Goal: Task Accomplishment & Management: Use online tool/utility

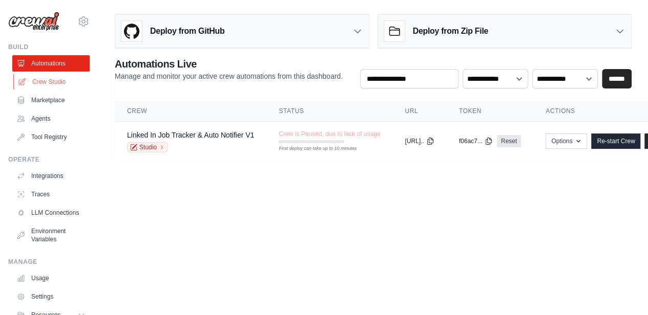
click at [45, 81] on link "Crew Studio" at bounding box center [51, 82] width 77 height 16
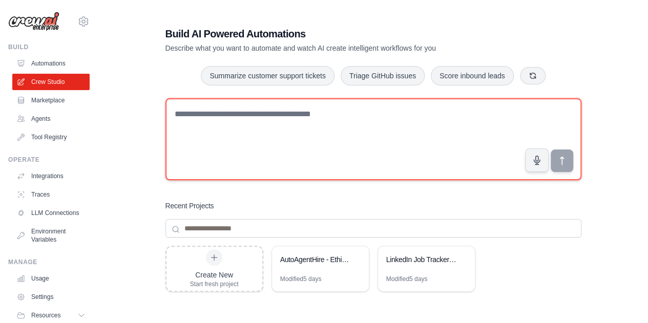
click at [220, 107] on textarea at bounding box center [373, 139] width 416 height 82
paste textarea "**********"
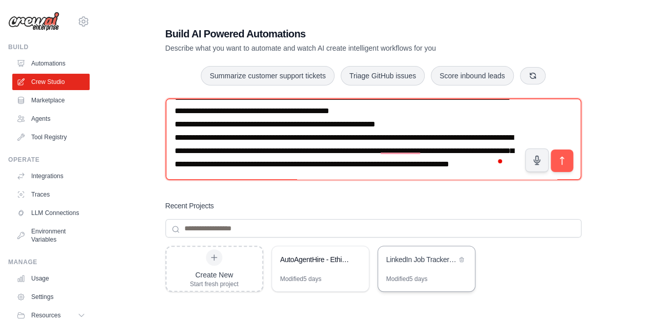
scroll to position [592, 0]
type textarea "**********"
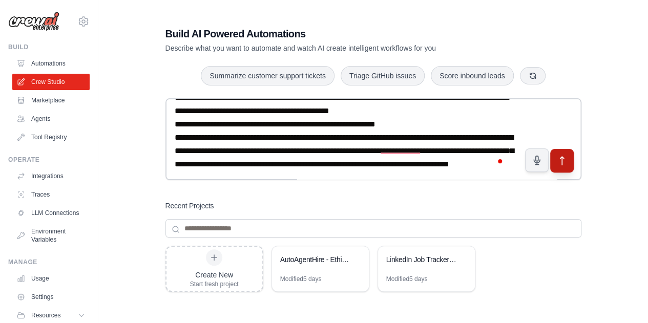
click at [556, 158] on icon "submit" at bounding box center [561, 161] width 11 height 11
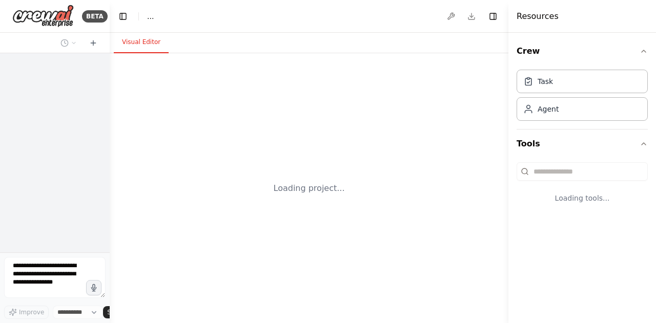
select select "****"
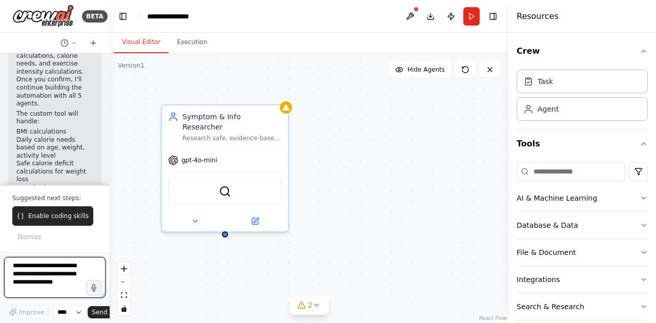
scroll to position [1537, 0]
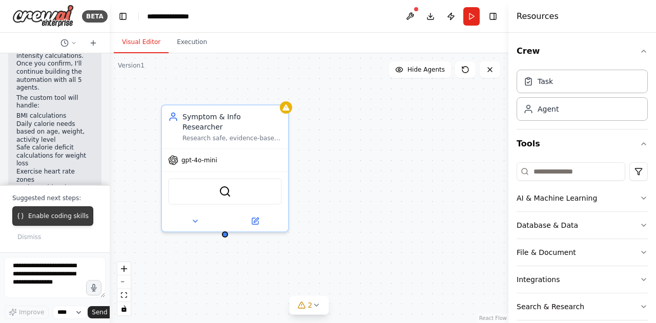
click at [62, 220] on span "Enable coding skills" at bounding box center [58, 216] width 60 height 8
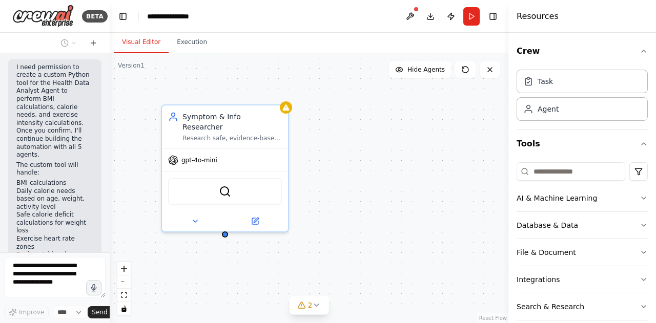
scroll to position [1497, 0]
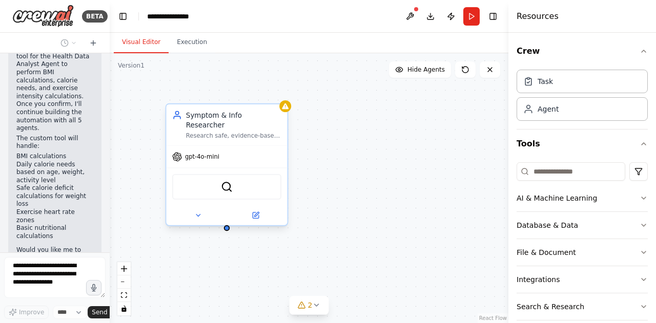
click at [252, 181] on div "SerplyWebSearchTool" at bounding box center [226, 187] width 109 height 26
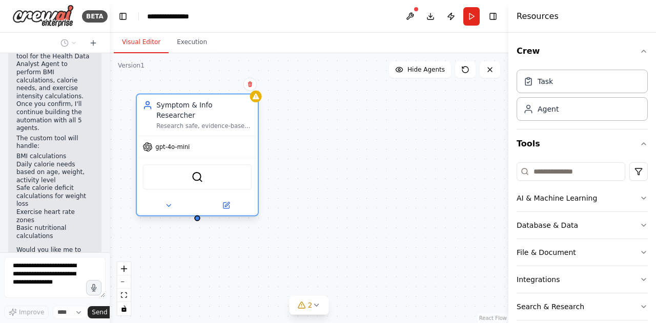
drag, startPoint x: 252, startPoint y: 181, endPoint x: 224, endPoint y: 168, distance: 30.9
click at [224, 168] on div "SerplyWebSearchTool" at bounding box center [196, 177] width 109 height 26
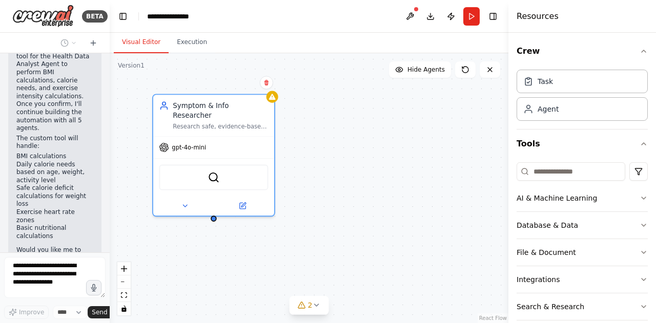
drag, startPoint x: 438, startPoint y: 179, endPoint x: 369, endPoint y: 178, distance: 69.2
click at [369, 178] on div "Symptom & Info Researcher Research safe, evidence-based health, diet, and exerc…" at bounding box center [309, 188] width 398 height 270
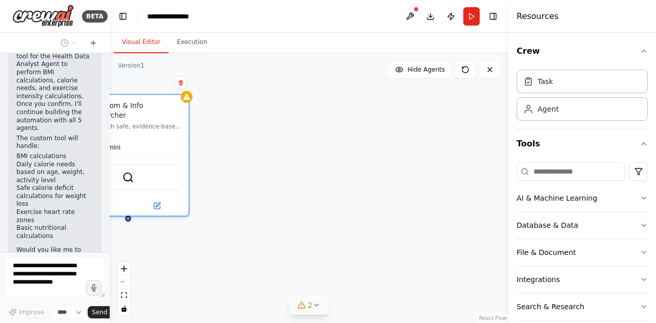
click at [319, 312] on button "2" at bounding box center [308, 305] width 39 height 19
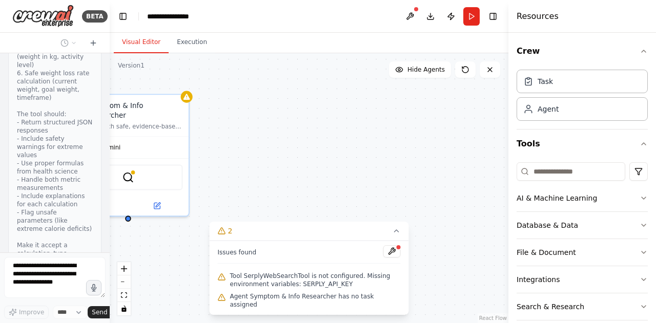
scroll to position [2080, 0]
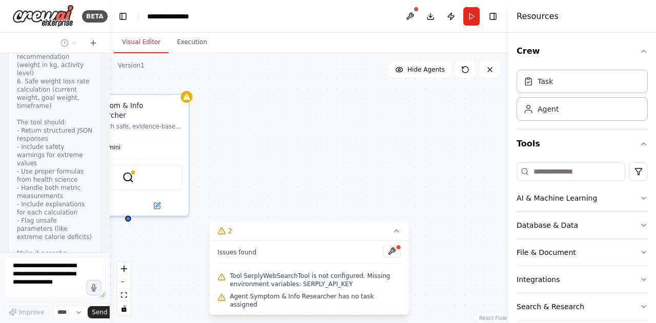
click at [420, 164] on div "Symptom & Info Researcher Research safe, evidence-based health, diet, and exerc…" at bounding box center [309, 188] width 398 height 270
click at [244, 192] on div "Symptom & Info Researcher Research safe, evidence-based health, diet, and exerc…" at bounding box center [309, 188] width 398 height 270
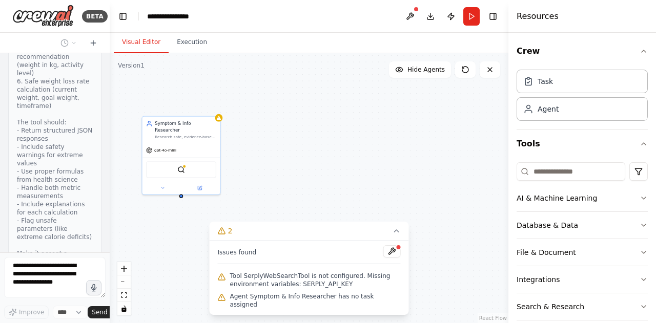
drag, startPoint x: 256, startPoint y: 179, endPoint x: 311, endPoint y: 159, distance: 58.3
click at [311, 159] on div "Symptom & Info Researcher Research safe, evidence-based health, diet, and exerc…" at bounding box center [309, 188] width 398 height 270
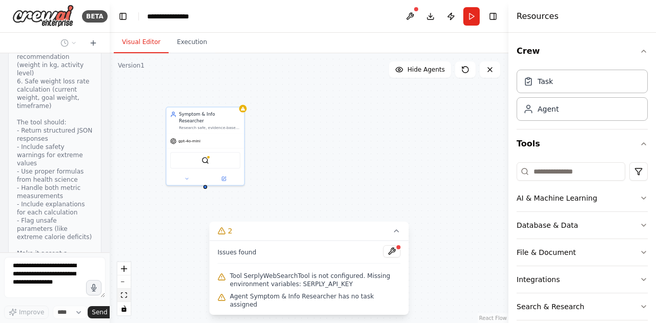
click at [127, 298] on button "fit view" at bounding box center [123, 295] width 13 height 13
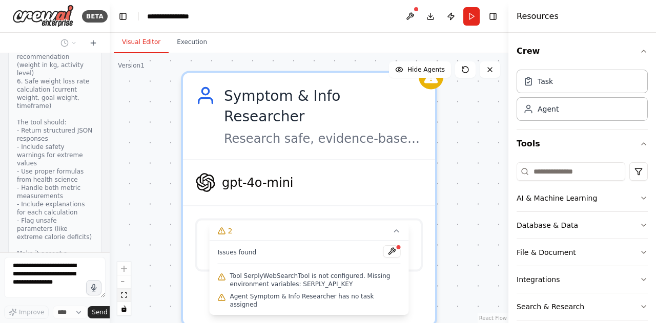
click at [127, 298] on button "fit view" at bounding box center [123, 295] width 13 height 13
click at [127, 284] on button "zoom out" at bounding box center [123, 282] width 13 height 13
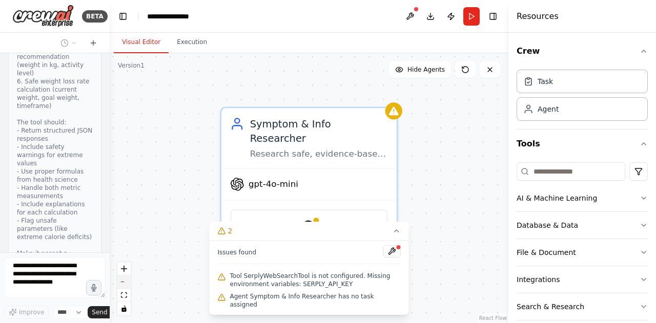
click at [127, 284] on button "zoom out" at bounding box center [123, 282] width 13 height 13
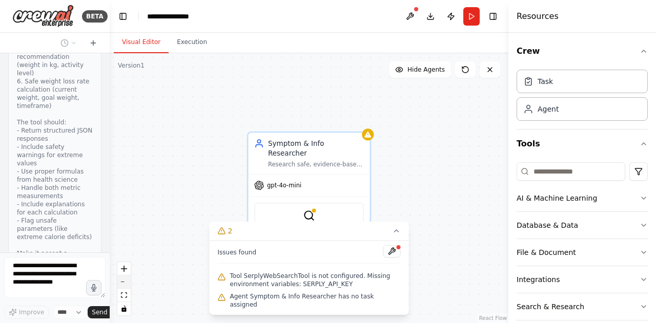
click at [127, 284] on button "zoom out" at bounding box center [123, 282] width 13 height 13
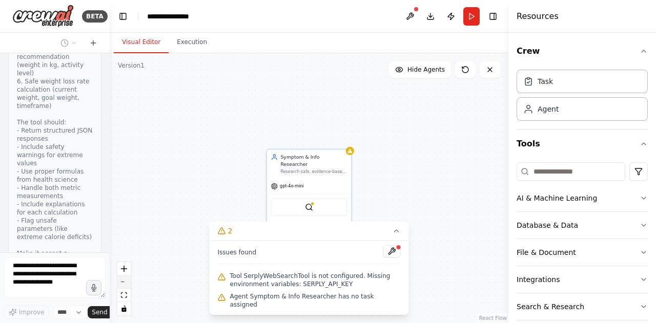
click at [127, 284] on button "zoom out" at bounding box center [123, 282] width 13 height 13
click at [127, 284] on div "React Flow controls" at bounding box center [123, 288] width 13 height 53
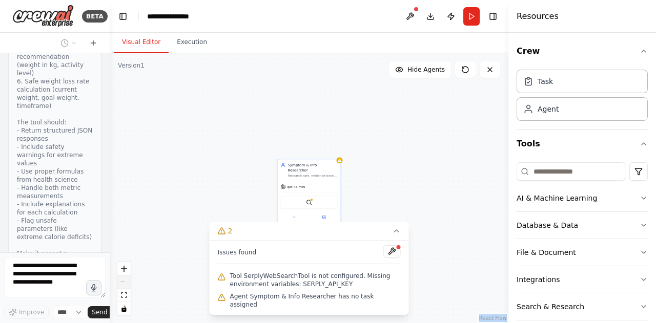
click at [127, 284] on div "React Flow controls" at bounding box center [123, 288] width 13 height 53
drag, startPoint x: 127, startPoint y: 284, endPoint x: 335, endPoint y: 217, distance: 218.6
click at [335, 217] on div "Symptom & Info Researcher Research safe, evidence-based health, diet, and exerc…" at bounding box center [309, 188] width 398 height 270
click at [335, 217] on div "Symptom & Info Researcher Research safe, evidence-based health, diet, and exerc…" at bounding box center [309, 191] width 64 height 64
click at [442, 205] on div "Symptom & Info Researcher Research safe, evidence-based health, diet, and exerc…" at bounding box center [309, 188] width 398 height 270
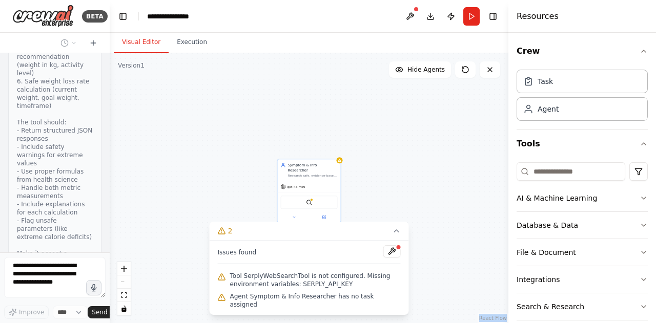
click at [380, 166] on div "Symptom & Info Researcher Research safe, evidence-based health, diet, and exerc…" at bounding box center [309, 188] width 398 height 270
click at [393, 235] on icon at bounding box center [396, 231] width 8 height 8
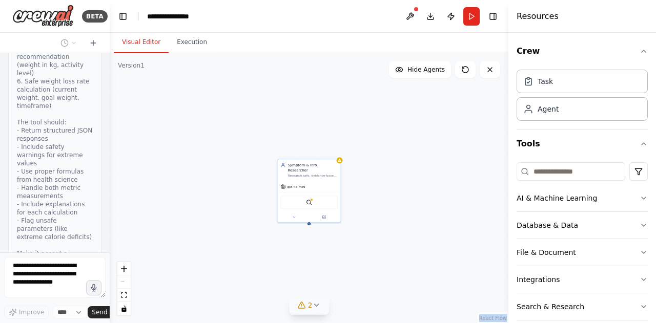
click at [492, 316] on link "React Flow" at bounding box center [493, 318] width 28 height 6
click at [541, 87] on div "Task" at bounding box center [581, 81] width 131 height 24
drag, startPoint x: 462, startPoint y: 175, endPoint x: 415, endPoint y: 142, distance: 57.4
click at [424, 146] on div "Role of the agent Goal of the agent" at bounding box center [452, 151] width 57 height 10
click at [462, 131] on button at bounding box center [460, 126] width 13 height 13
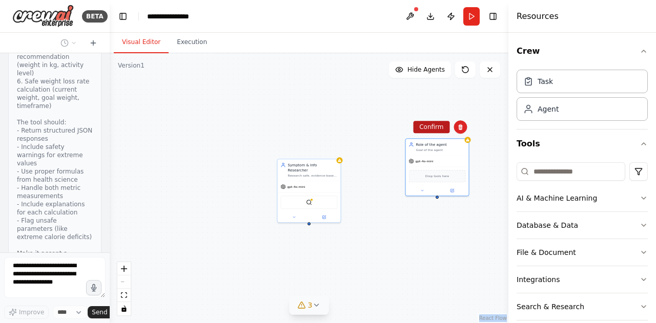
click at [444, 128] on button "Confirm" at bounding box center [431, 127] width 36 height 12
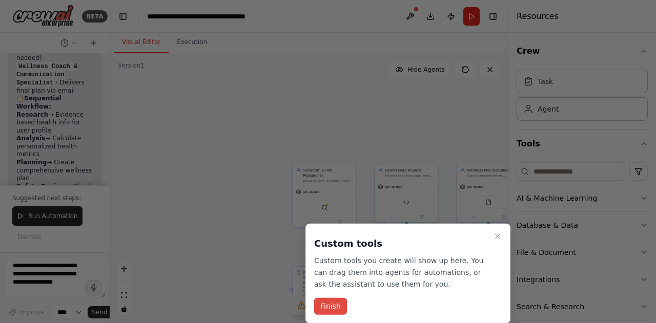
click at [336, 308] on button "Finish" at bounding box center [330, 306] width 33 height 17
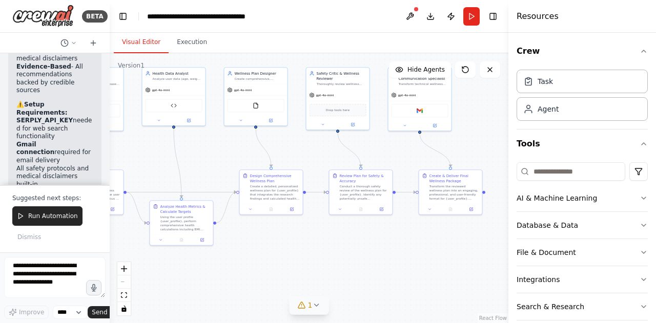
scroll to position [3789, 0]
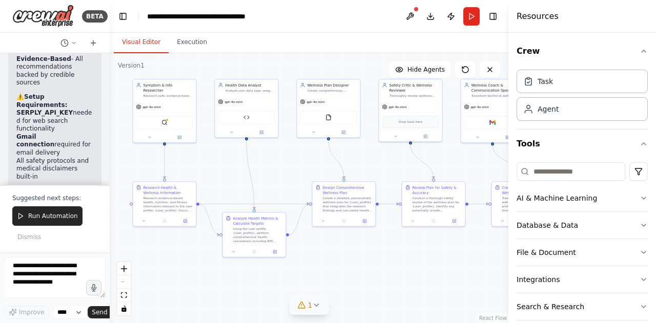
drag, startPoint x: 281, startPoint y: 162, endPoint x: 122, endPoint y: 78, distance: 179.8
click at [122, 78] on div ".deletable-edge-delete-btn { width: 20px; height: 20px; border: 0px solid #ffff…" at bounding box center [309, 188] width 398 height 270
click at [177, 134] on button at bounding box center [180, 137] width 29 height 6
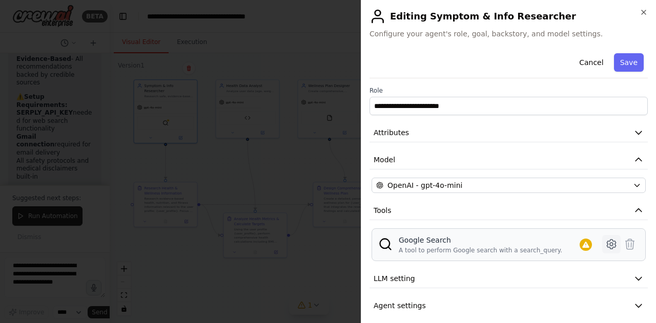
click at [605, 239] on icon at bounding box center [611, 244] width 12 height 12
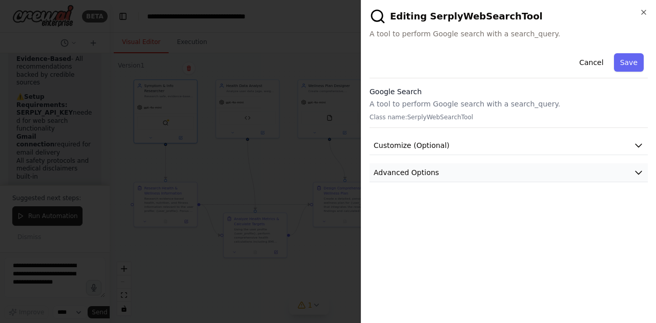
click at [591, 167] on button "Advanced Options" at bounding box center [508, 172] width 278 height 19
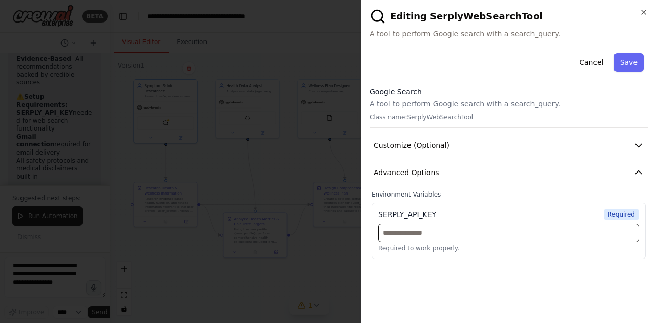
click at [512, 226] on input "text" at bounding box center [508, 233] width 261 height 18
paste input "**********"
type input "**********"
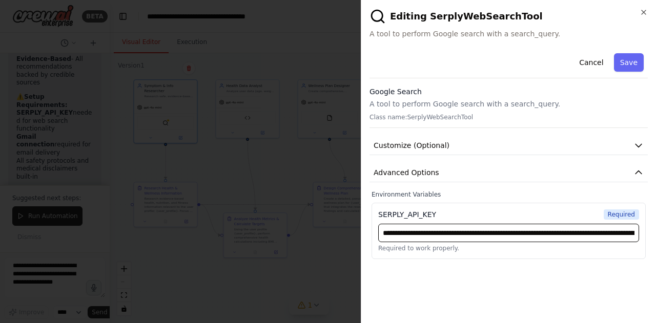
scroll to position [0, 6646]
click at [512, 226] on input "text" at bounding box center [508, 233] width 261 height 18
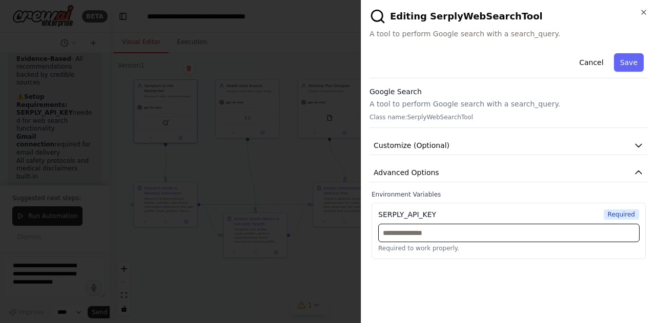
scroll to position [0, 0]
paste input "**********"
type input "**********"
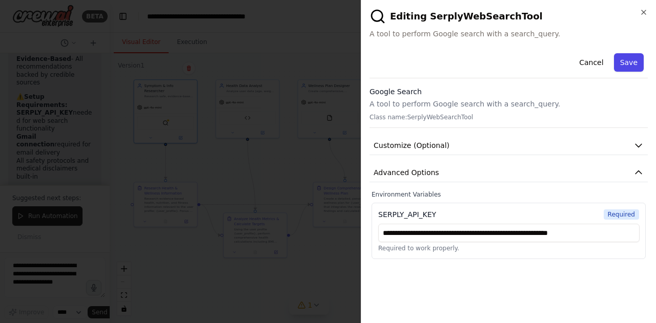
click at [621, 60] on button "Save" at bounding box center [629, 62] width 30 height 18
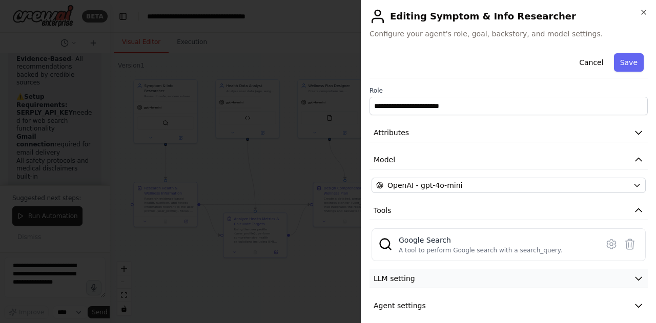
scroll to position [7, 0]
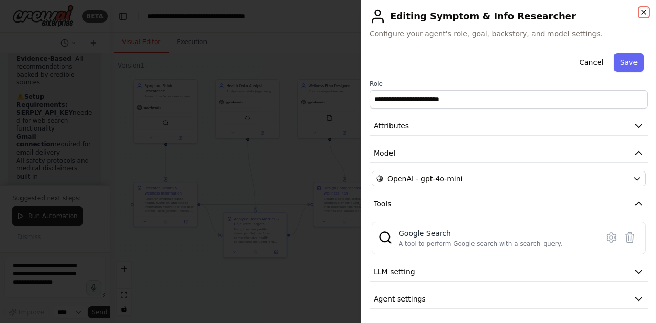
click at [641, 16] on icon "button" at bounding box center [643, 12] width 8 height 8
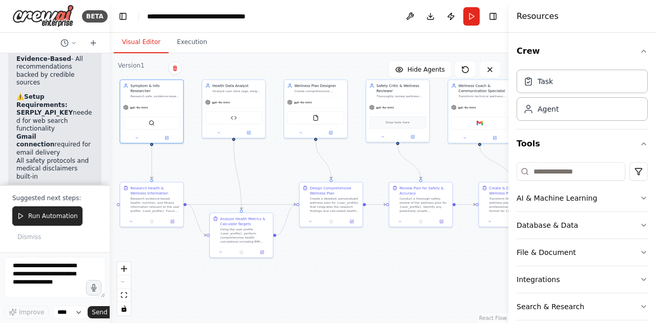
drag, startPoint x: 447, startPoint y: 282, endPoint x: 311, endPoint y: 287, distance: 135.3
click at [311, 287] on div ".deletable-edge-delete-btn { width: 20px; height: 20px; border: 0px solid #ffff…" at bounding box center [309, 188] width 398 height 270
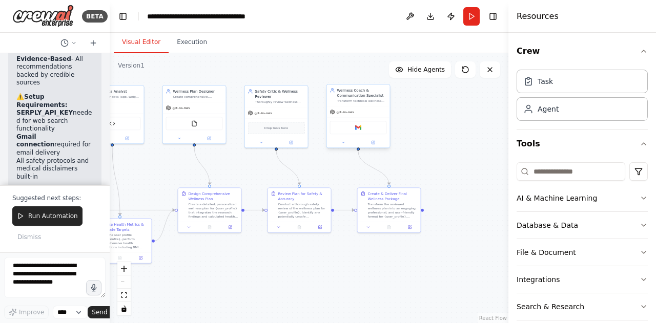
click at [376, 145] on div at bounding box center [358, 142] width 63 height 10
click at [378, 143] on button at bounding box center [372, 142] width 29 height 6
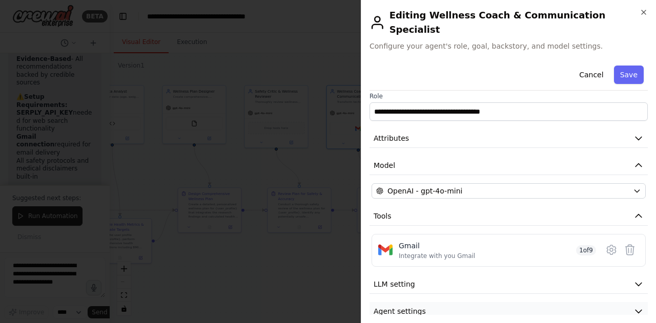
click at [538, 302] on button "Agent settings" at bounding box center [508, 311] width 278 height 19
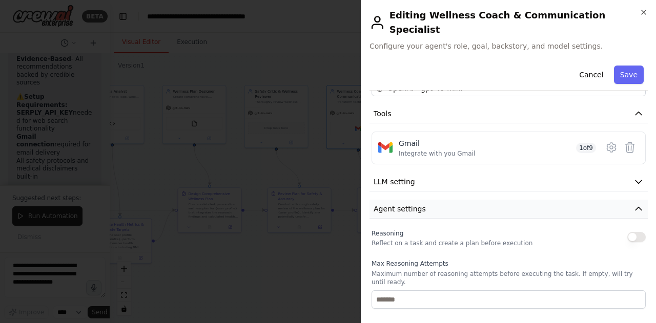
scroll to position [91, 0]
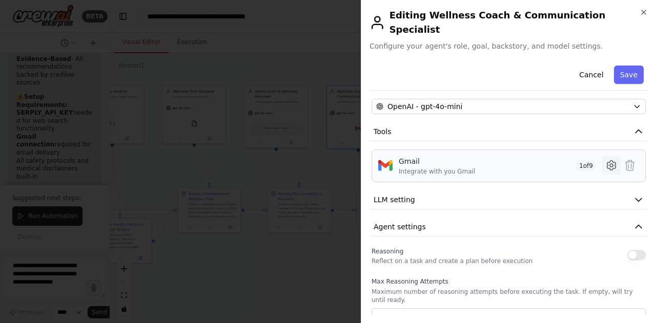
click at [609, 164] on icon at bounding box center [610, 165] width 3 height 3
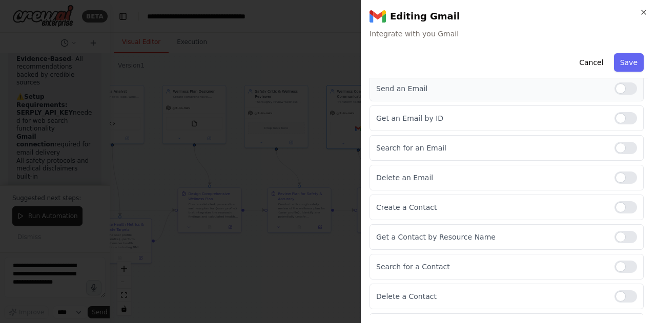
scroll to position [0, 0]
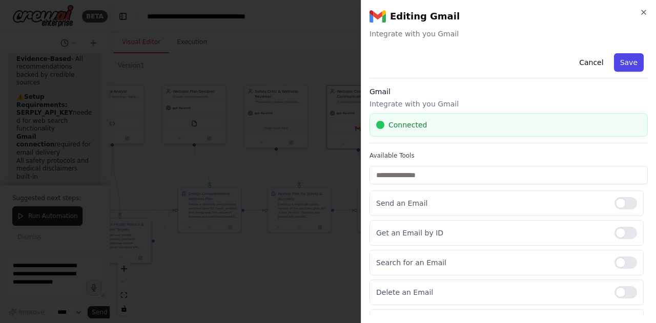
click at [617, 65] on button "Save" at bounding box center [629, 62] width 30 height 18
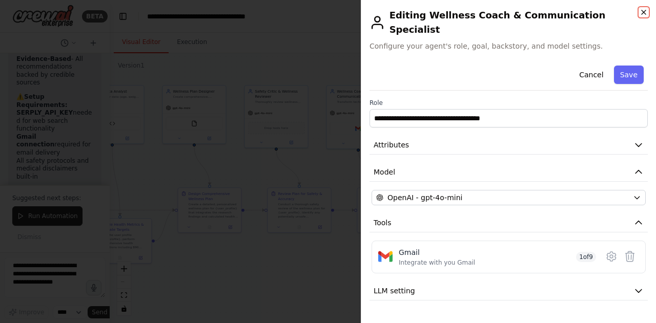
click at [643, 12] on icon "button" at bounding box center [643, 12] width 4 height 4
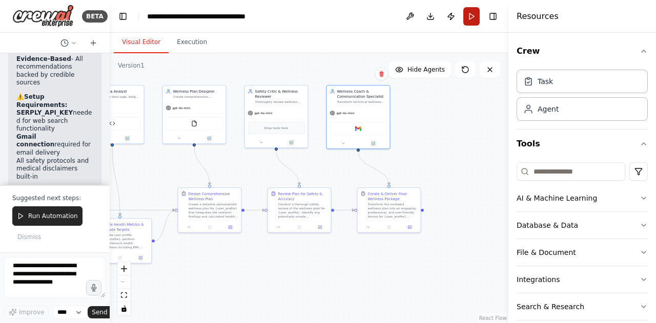
click at [472, 15] on button "Run" at bounding box center [471, 16] width 16 height 18
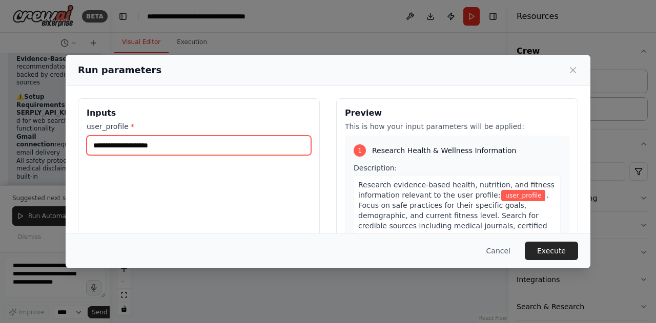
click at [195, 145] on input "user_profile *" at bounding box center [199, 145] width 224 height 19
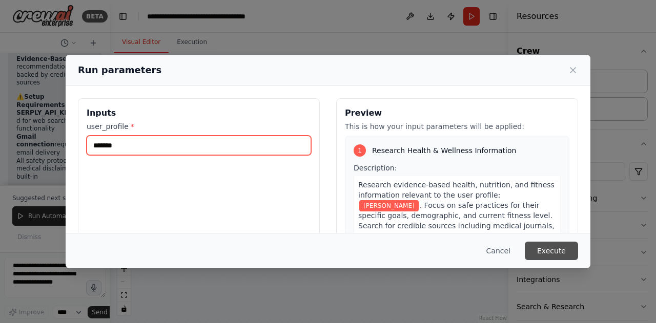
type input "*******"
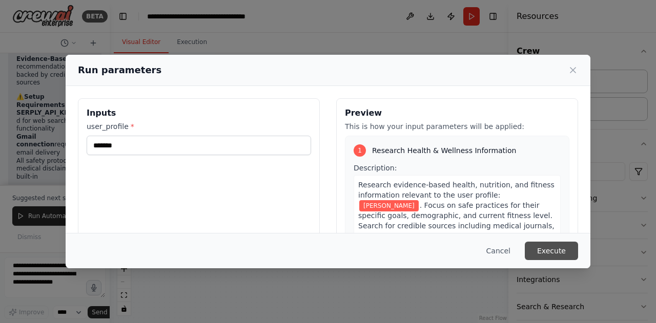
click at [556, 246] on button "Execute" at bounding box center [550, 251] width 53 height 18
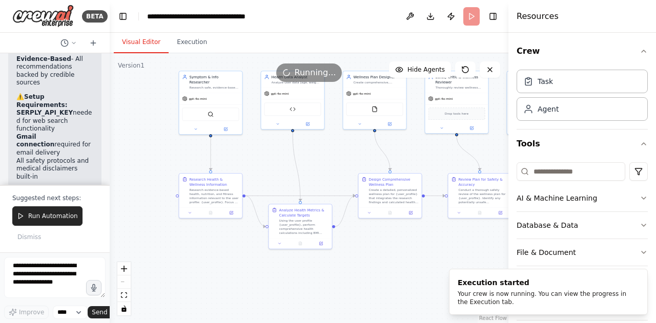
drag, startPoint x: 304, startPoint y: 253, endPoint x: 483, endPoint y: 239, distance: 179.3
click at [483, 239] on div ".deletable-edge-delete-btn { width: 20px; height: 20px; border: 0px solid #ffff…" at bounding box center [309, 188] width 398 height 270
click at [308, 122] on button at bounding box center [305, 123] width 29 height 6
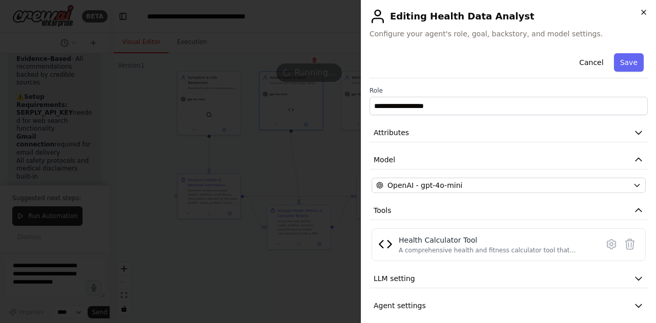
click at [640, 14] on icon "button" at bounding box center [643, 12] width 8 height 8
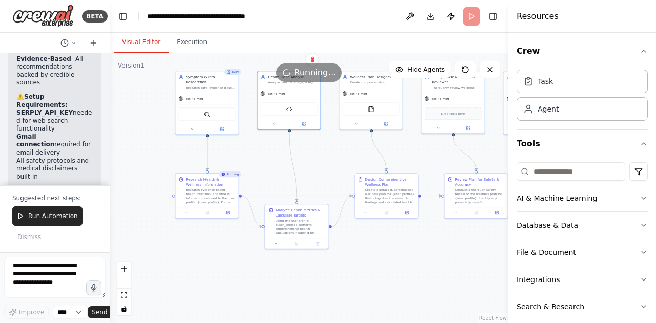
click at [344, 258] on div ".deletable-edge-delete-btn { width: 20px; height: 20px; border: 0px solid #ffff…" at bounding box center [309, 188] width 398 height 270
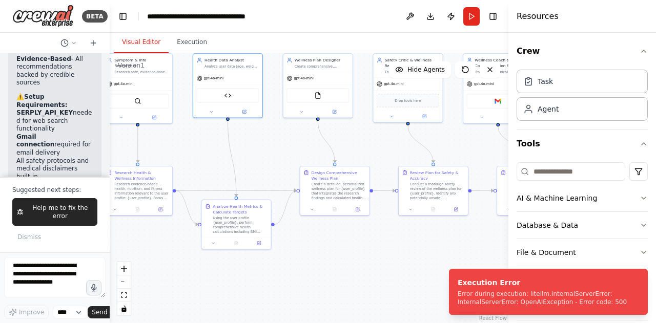
drag, startPoint x: 360, startPoint y: 246, endPoint x: 304, endPoint y: 247, distance: 55.8
click at [304, 247] on div ".deletable-edge-delete-btn { width: 20px; height: 20px; border: 0px solid #ffff…" at bounding box center [309, 188] width 398 height 270
click at [640, 275] on icon "Notifications (F8)" at bounding box center [639, 277] width 8 height 8
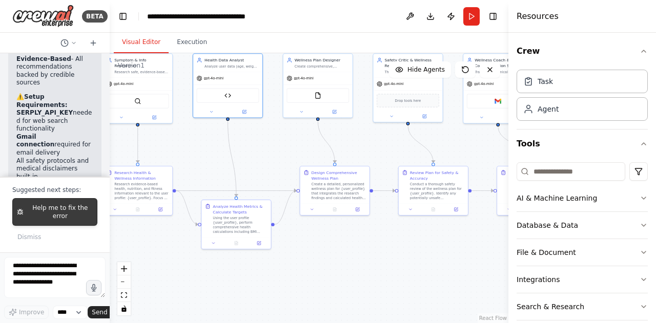
click at [49, 220] on span "Help me to fix the error" at bounding box center [60, 212] width 65 height 16
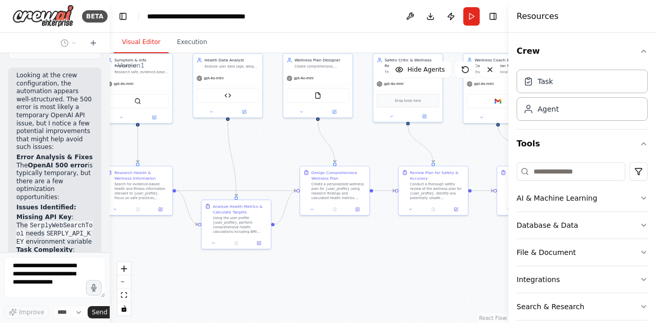
scroll to position [4196, 0]
drag, startPoint x: 16, startPoint y: 119, endPoint x: 76, endPoint y: 127, distance: 59.9
click at [76, 214] on li "Missing API Key : The SerplyWebSearchTool needs SERPLY_API_KEY environment vari…" at bounding box center [54, 230] width 77 height 33
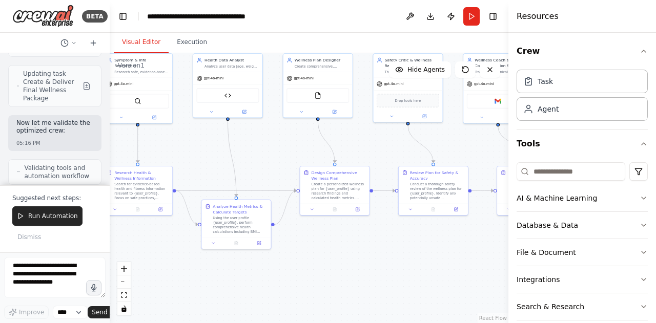
scroll to position [4707, 0]
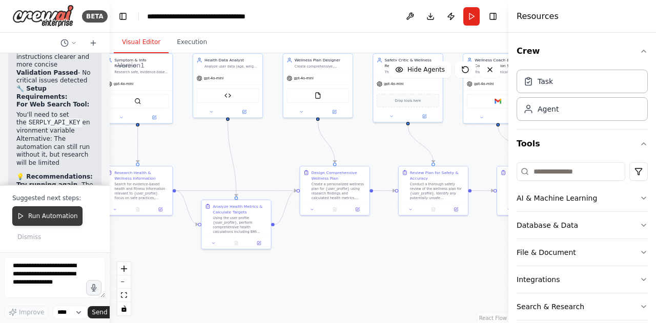
click at [41, 226] on button "Run Automation" at bounding box center [47, 215] width 70 height 19
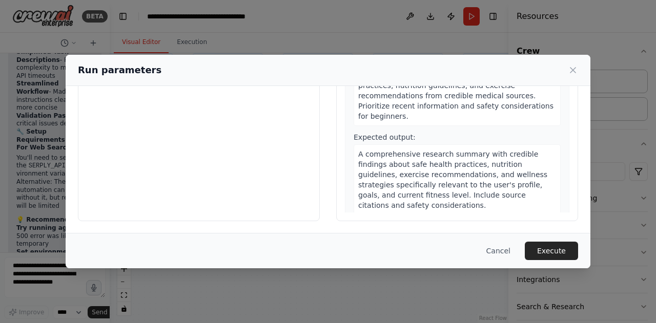
scroll to position [0, 0]
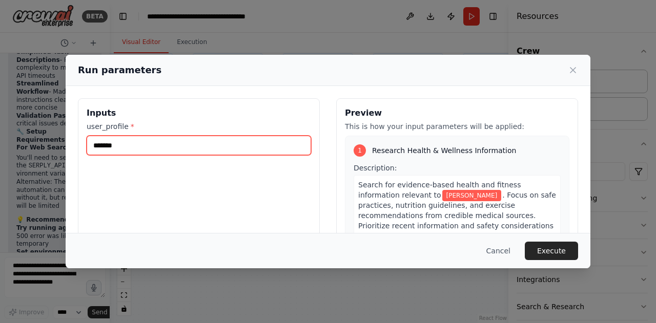
click at [208, 154] on input "*******" at bounding box center [199, 145] width 224 height 19
type input "*********"
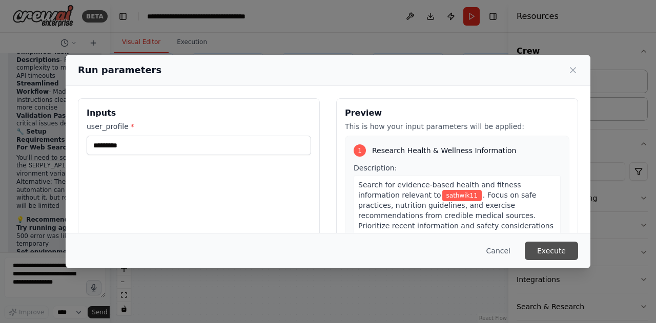
click at [552, 245] on button "Execute" at bounding box center [550, 251] width 53 height 18
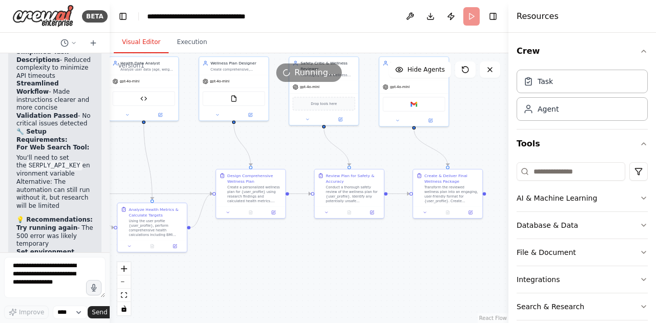
drag, startPoint x: 254, startPoint y: 268, endPoint x: 169, endPoint y: 275, distance: 85.3
click at [169, 275] on div ".deletable-edge-delete-btn { width: 20px; height: 20px; border: 0px solid #ffff…" at bounding box center [309, 188] width 398 height 270
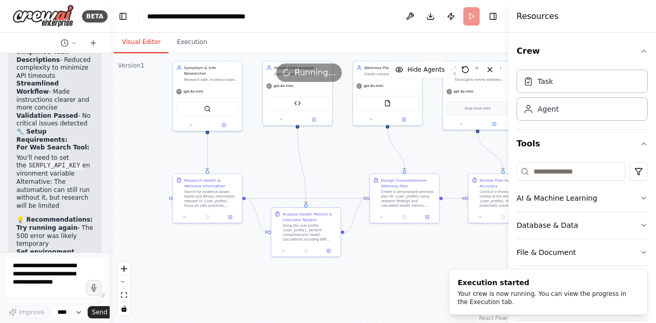
drag, startPoint x: 299, startPoint y: 260, endPoint x: 463, endPoint y: 261, distance: 163.9
click at [463, 261] on div "BETA You are building a multi-agent CrewAI system called "AI Health & Wellness …" at bounding box center [328, 161] width 656 height 323
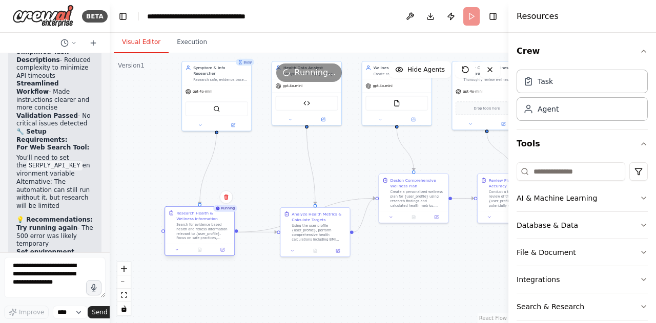
drag, startPoint x: 219, startPoint y: 183, endPoint x: 204, endPoint y: 216, distance: 36.0
click at [204, 216] on div "Research Health & Wellness Information" at bounding box center [203, 215] width 55 height 11
click at [236, 121] on button at bounding box center [233, 124] width 32 height 7
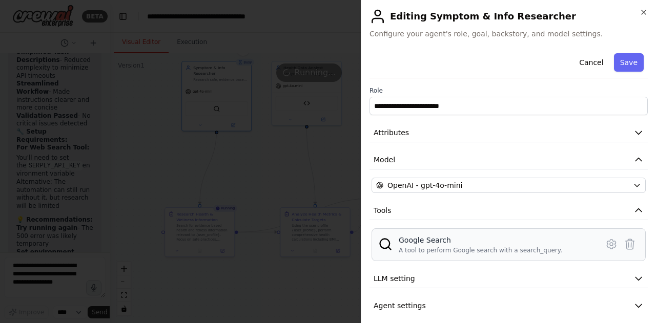
scroll to position [7, 0]
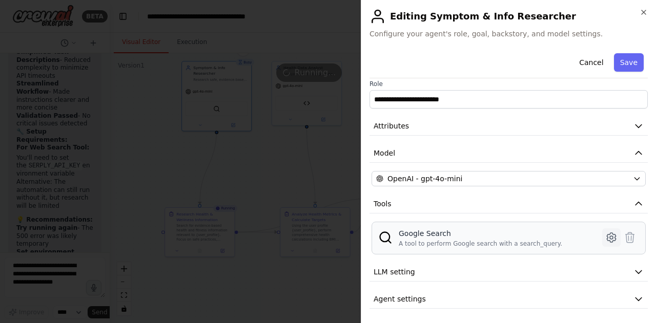
click at [605, 234] on icon at bounding box center [611, 237] width 12 height 12
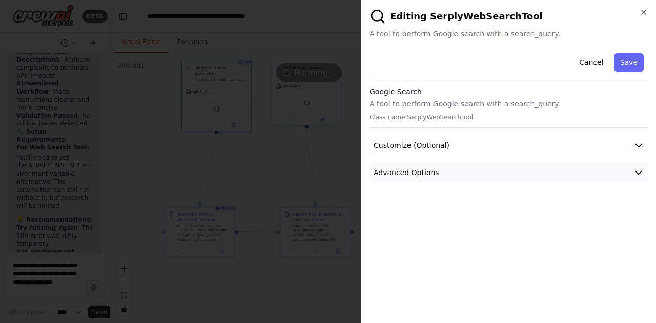
click at [511, 181] on button "Advanced Options" at bounding box center [508, 172] width 278 height 19
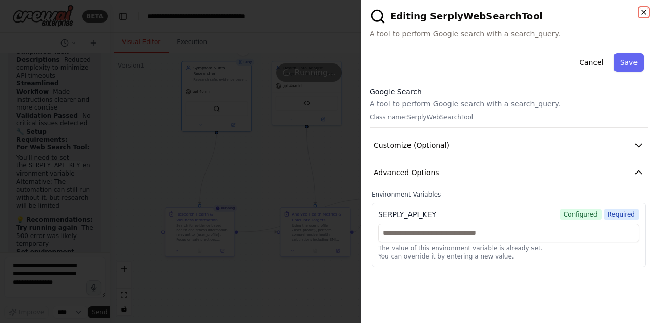
click at [642, 14] on icon "button" at bounding box center [643, 12] width 8 height 8
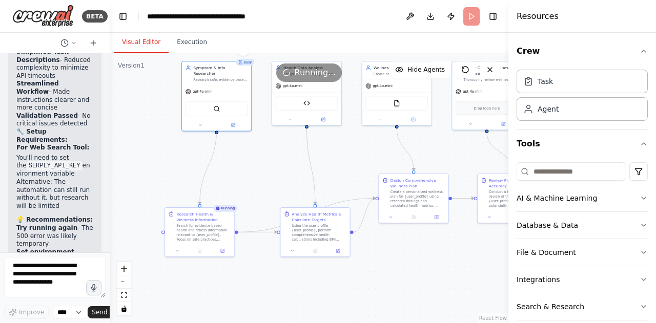
click at [431, 255] on div ".deletable-edge-delete-btn { width: 20px; height: 20px; border: 0px solid #ffff…" at bounding box center [309, 188] width 398 height 270
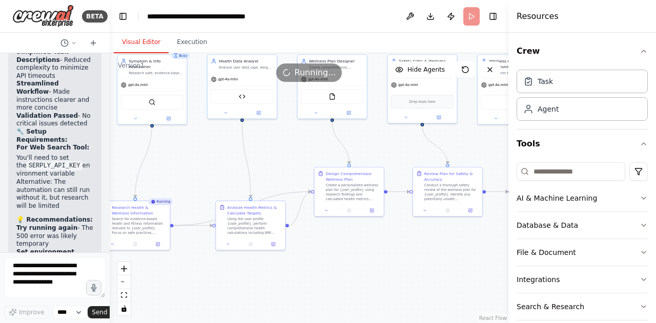
drag, startPoint x: 450, startPoint y: 250, endPoint x: 385, endPoint y: 244, distance: 64.9
click at [385, 244] on div ".deletable-edge-delete-btn { width: 20px; height: 20px; border: 0px solid #ffff…" at bounding box center [309, 188] width 398 height 270
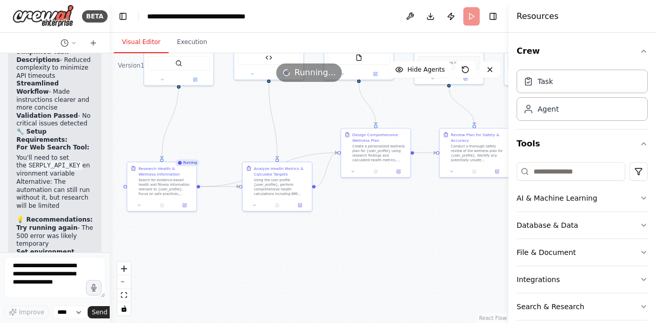
drag, startPoint x: 385, startPoint y: 244, endPoint x: 412, endPoint y: 205, distance: 47.2
click at [412, 205] on div ".deletable-edge-delete-btn { width: 20px; height: 20px; border: 0px solid #ffff…" at bounding box center [309, 188] width 398 height 270
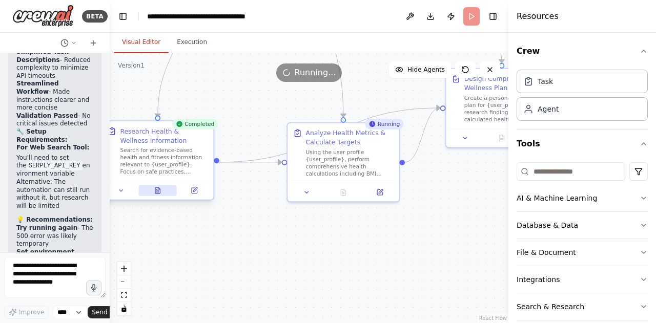
click at [158, 193] on icon at bounding box center [157, 190] width 5 height 6
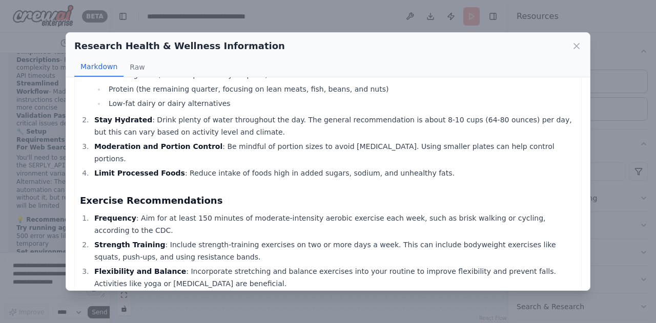
scroll to position [379, 0]
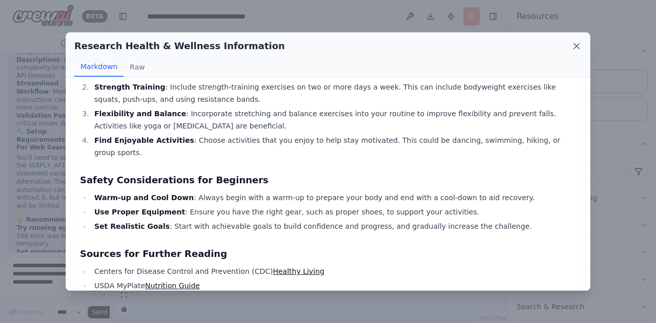
click at [575, 49] on icon at bounding box center [576, 46] width 10 height 10
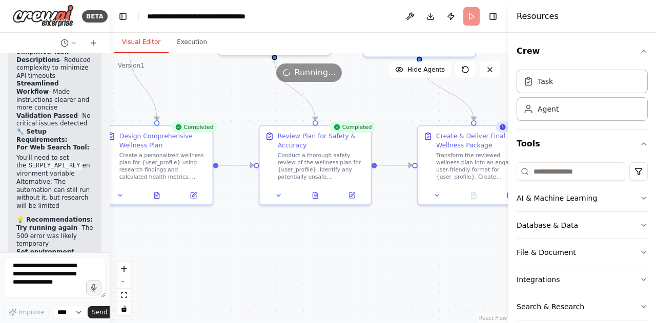
drag, startPoint x: 396, startPoint y: 229, endPoint x: 33, endPoint y: 287, distance: 367.7
click at [33, 287] on div "BETA You are building a multi-agent CrewAI system called "AI Health & Wellness …" at bounding box center [328, 161] width 656 height 323
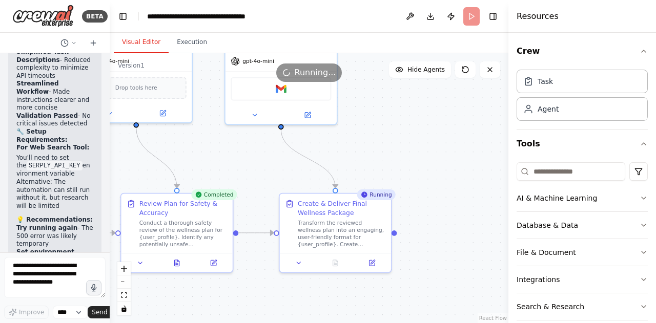
drag, startPoint x: 283, startPoint y: 280, endPoint x: 172, endPoint y: 347, distance: 129.8
click at [172, 323] on html "BETA You are building a multi-agent CrewAI system called "AI Health & Wellness …" at bounding box center [328, 161] width 656 height 323
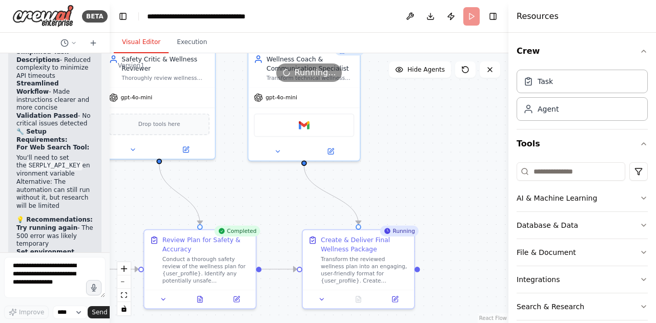
drag, startPoint x: 410, startPoint y: 140, endPoint x: 425, endPoint y: 176, distance: 39.1
click at [425, 176] on div ".deletable-edge-delete-btn { width: 20px; height: 20px; border: 0px solid #ffff…" at bounding box center [309, 188] width 398 height 270
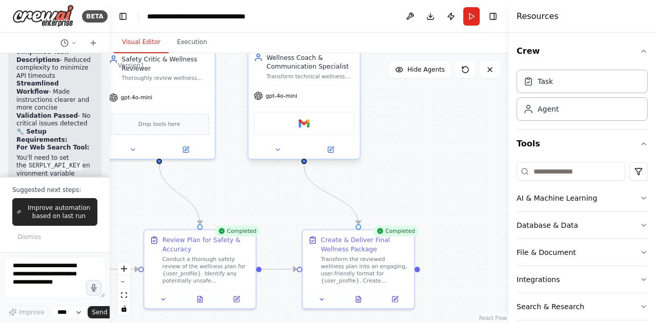
click at [316, 129] on div "Gmail" at bounding box center [304, 124] width 100 height 24
click at [308, 125] on img at bounding box center [304, 123] width 11 height 11
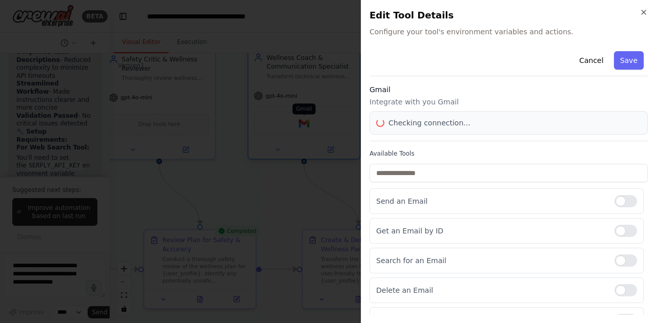
click at [308, 125] on div at bounding box center [328, 161] width 656 height 323
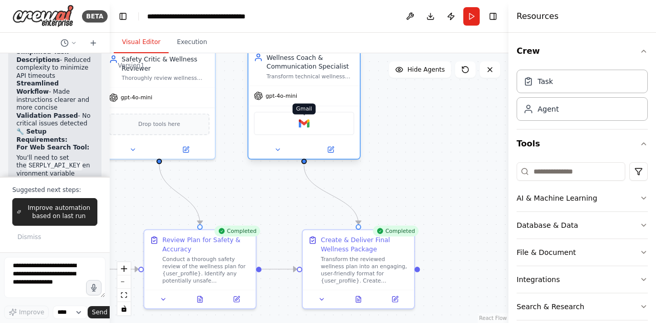
click at [308, 125] on img at bounding box center [304, 123] width 11 height 11
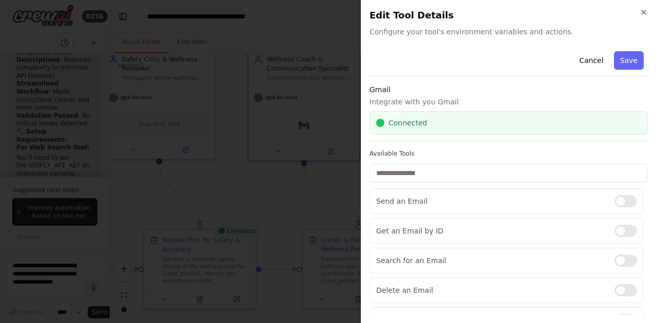
click at [347, 175] on div at bounding box center [328, 161] width 656 height 323
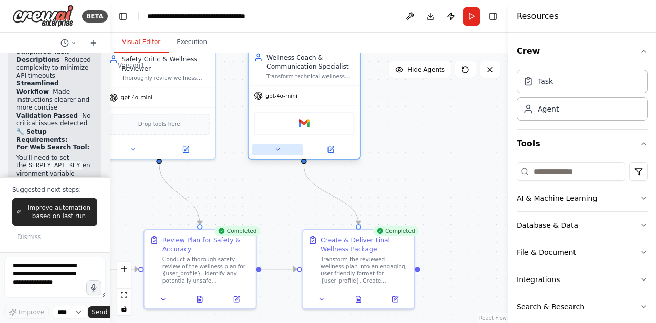
click at [275, 149] on icon at bounding box center [277, 149] width 7 height 7
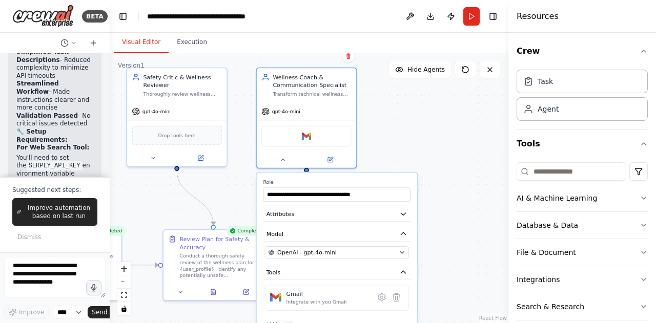
click at [422, 154] on div ".deletable-edge-delete-btn { width: 20px; height: 20px; border: 0px solid #ffff…" at bounding box center [309, 188] width 398 height 270
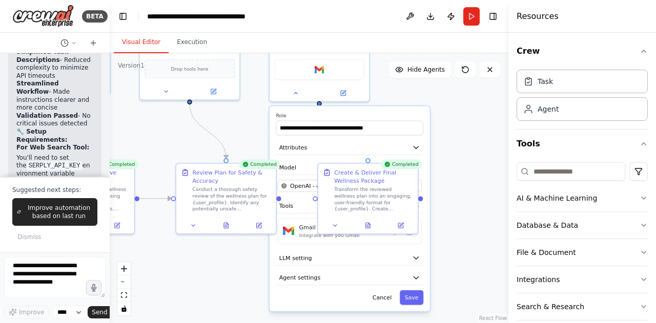
drag, startPoint x: 400, startPoint y: 156, endPoint x: 413, endPoint y: 90, distance: 67.7
click at [413, 90] on div ".deletable-edge-delete-btn { width: 20px; height: 20px; border: 0px solid #ffff…" at bounding box center [309, 188] width 398 height 270
click at [320, 105] on div "**********" at bounding box center [349, 208] width 162 height 207
click at [320, 100] on div at bounding box center [318, 102] width 5 height 5
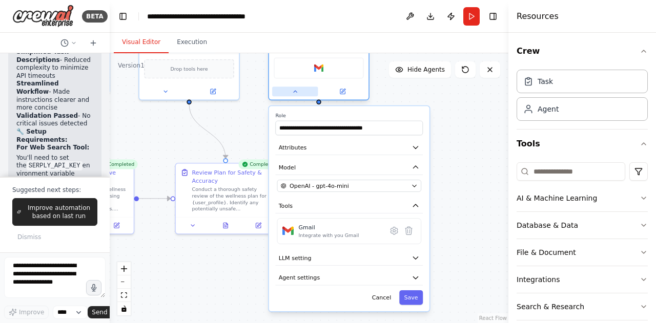
click at [298, 96] on button at bounding box center [295, 92] width 46 height 10
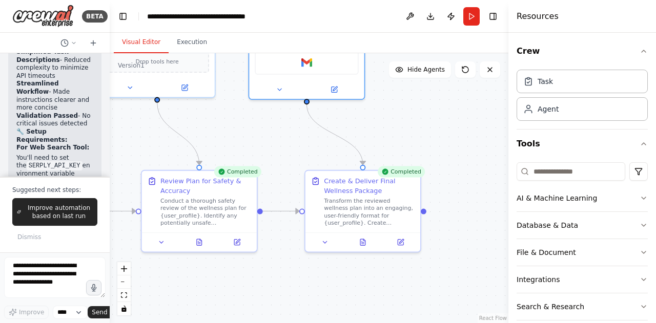
click at [389, 152] on div ".deletable-edge-delete-btn { width: 20px; height: 20px; border: 0px solid #ffff…" at bounding box center [309, 188] width 398 height 270
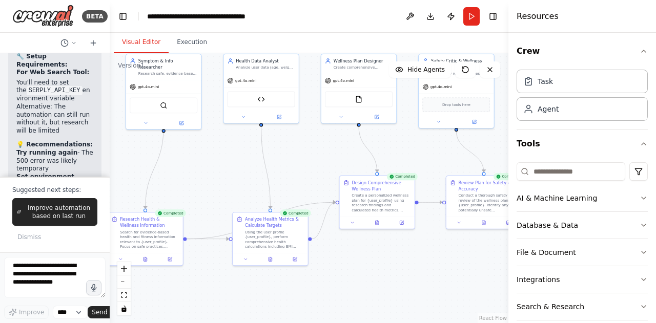
drag, startPoint x: 330, startPoint y: 125, endPoint x: 538, endPoint y: 158, distance: 210.0
click at [538, 158] on div "BETA You are building a multi-agent CrewAI system called "AI Health & Wellness …" at bounding box center [328, 161] width 656 height 323
click at [48, 279] on textarea at bounding box center [54, 277] width 101 height 41
paste textarea "**********"
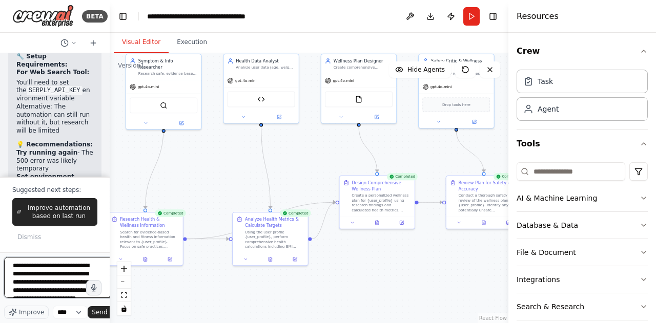
scroll to position [144, 0]
click at [64, 274] on textarea "**********" at bounding box center [59, 277] width 110 height 41
paste textarea "**********"
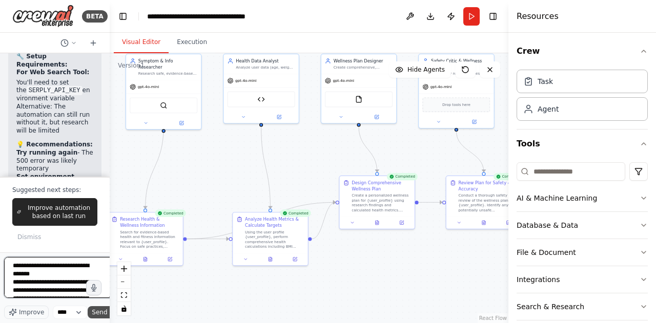
type textarea "**********"
click at [96, 316] on span "Send" at bounding box center [99, 312] width 15 height 8
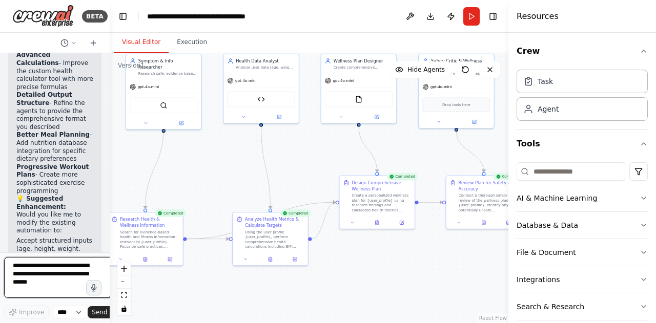
scroll to position [6570, 0]
click at [471, 19] on button "Run" at bounding box center [471, 16] width 16 height 18
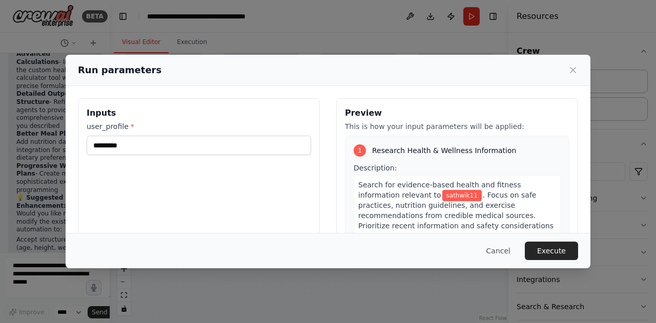
scroll to position [72, 0]
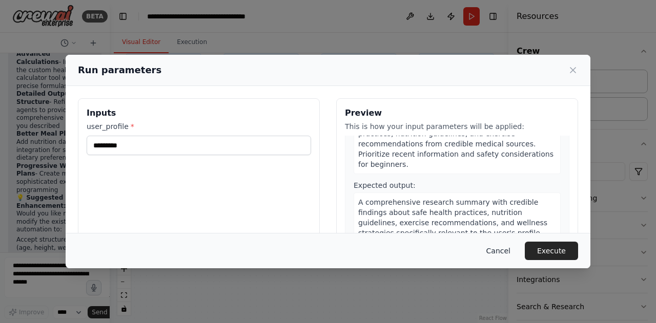
click at [497, 255] on button "Cancel" at bounding box center [498, 251] width 40 height 18
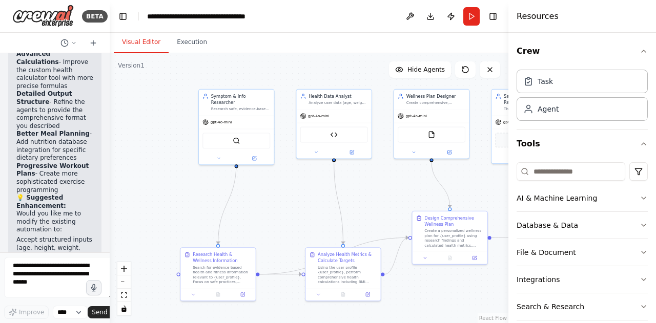
drag, startPoint x: 185, startPoint y: 179, endPoint x: 256, endPoint y: 214, distance: 78.6
click at [256, 214] on div ".deletable-edge-delete-btn { width: 20px; height: 20px; border: 0px solid #ffff…" at bounding box center [309, 188] width 398 height 270
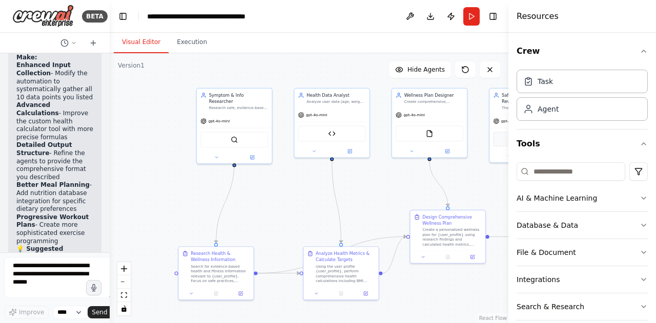
scroll to position [6589, 0]
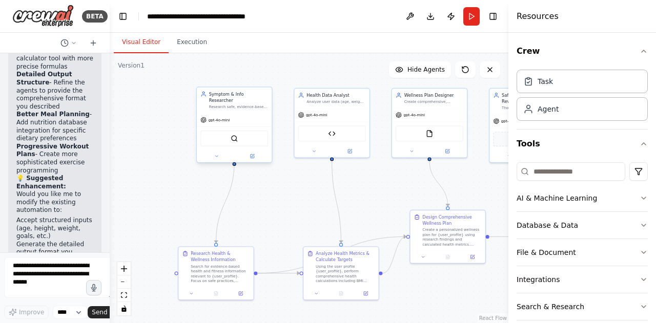
click at [227, 135] on div "SerplyWebSearchTool" at bounding box center [234, 139] width 68 height 16
click at [476, 13] on button "Run" at bounding box center [471, 16] width 16 height 18
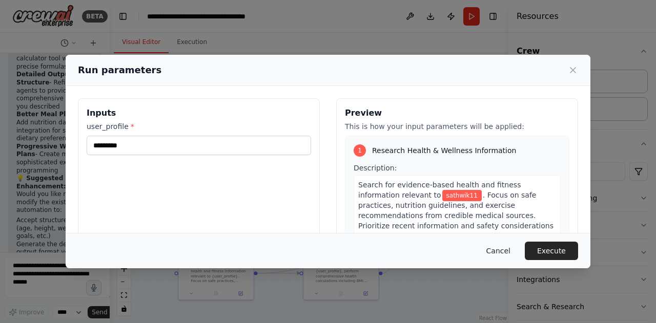
click at [495, 242] on button "Cancel" at bounding box center [498, 251] width 40 height 18
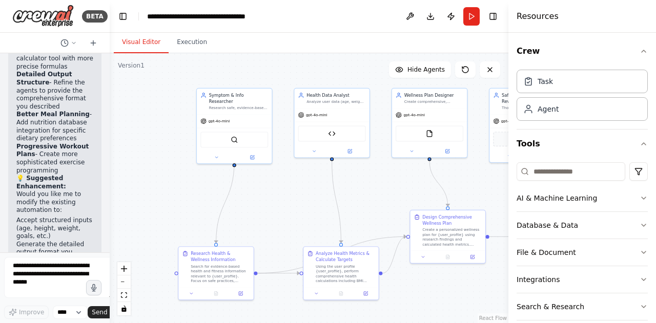
click at [167, 164] on div ".deletable-edge-delete-btn { width: 20px; height: 20px; border: 0px solid #ffff…" at bounding box center [309, 188] width 398 height 270
click at [193, 44] on button "Execution" at bounding box center [191, 43] width 47 height 22
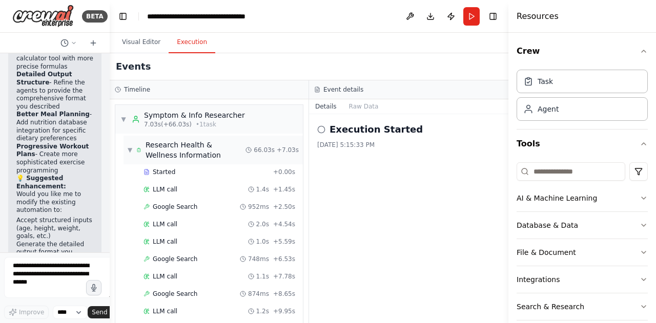
click at [259, 151] on span "66.03s" at bounding box center [264, 150] width 21 height 8
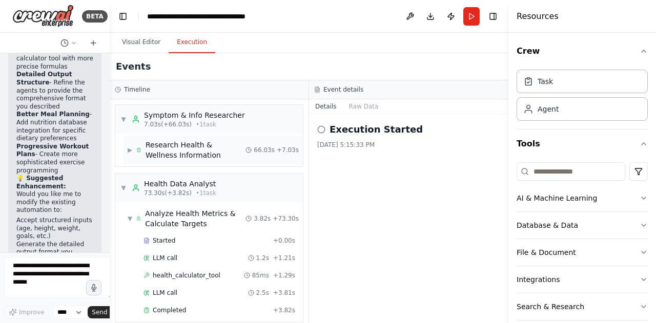
click at [259, 151] on span "66.03s" at bounding box center [264, 150] width 21 height 8
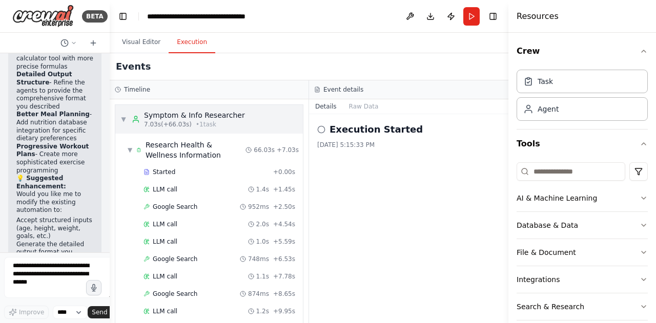
click at [218, 122] on div "7.03s (+66.03s) • 1 task" at bounding box center [194, 124] width 101 height 8
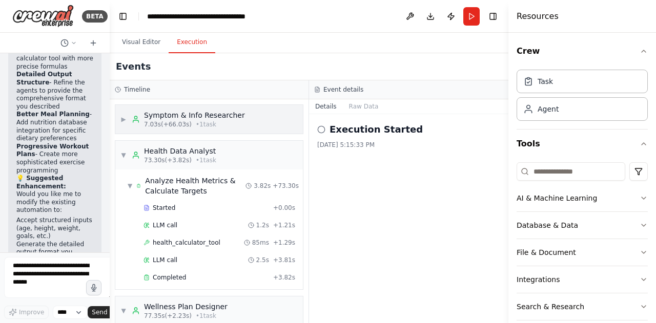
click at [218, 122] on div "7.03s (+66.03s) • 1 task" at bounding box center [194, 124] width 101 height 8
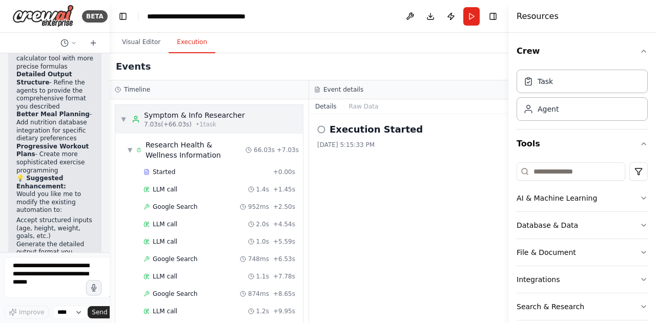
click at [218, 122] on div "7.03s (+66.03s) • 1 task" at bounding box center [194, 124] width 101 height 8
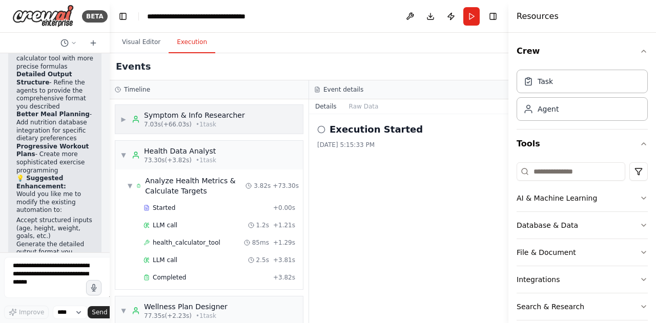
click at [218, 122] on div "7.03s (+66.03s) • 1 task" at bounding box center [194, 124] width 101 height 8
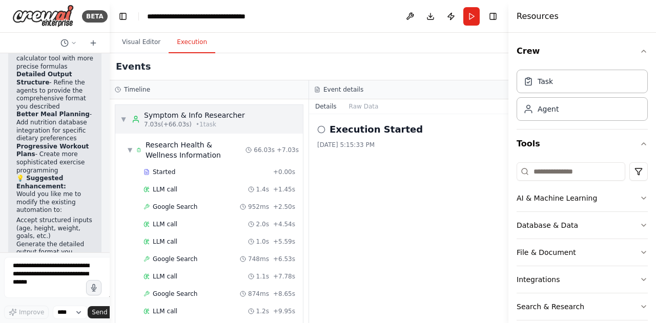
click at [218, 122] on div "7.03s (+66.03s) • 1 task" at bounding box center [194, 124] width 101 height 8
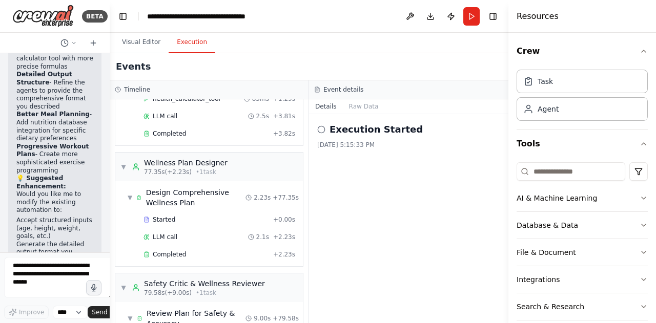
scroll to position [0, 0]
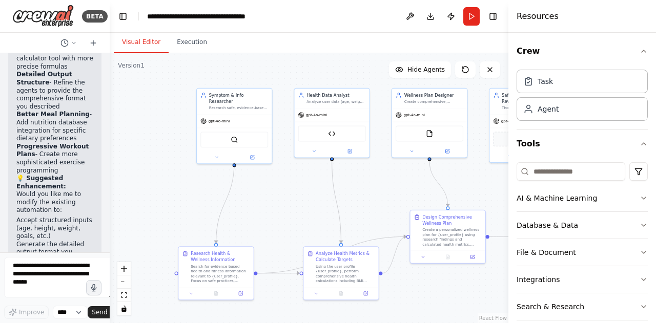
click at [141, 45] on button "Visual Editor" at bounding box center [141, 43] width 55 height 22
click at [472, 17] on button "Run" at bounding box center [471, 16] width 16 height 18
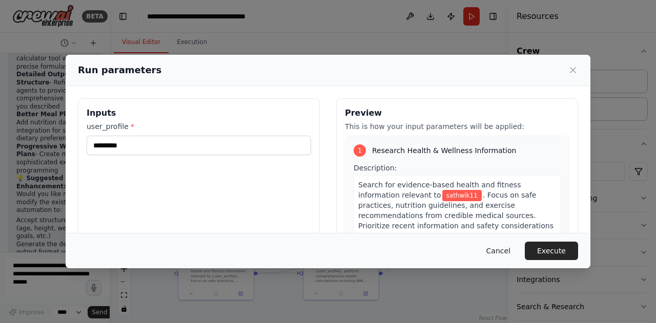
click at [502, 254] on button "Cancel" at bounding box center [498, 251] width 40 height 18
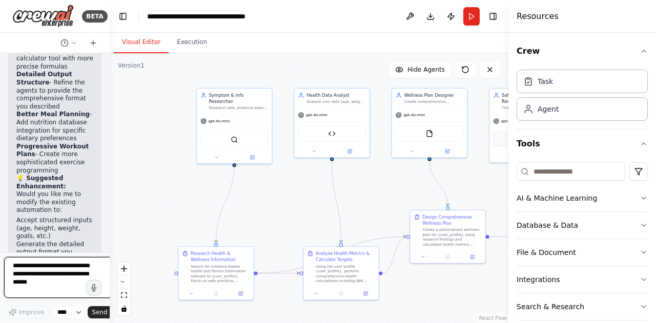
click at [67, 273] on textarea at bounding box center [59, 277] width 110 height 41
type textarea "**********"
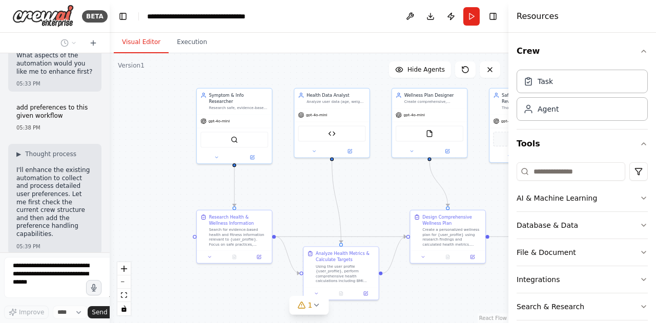
scroll to position [6954, 0]
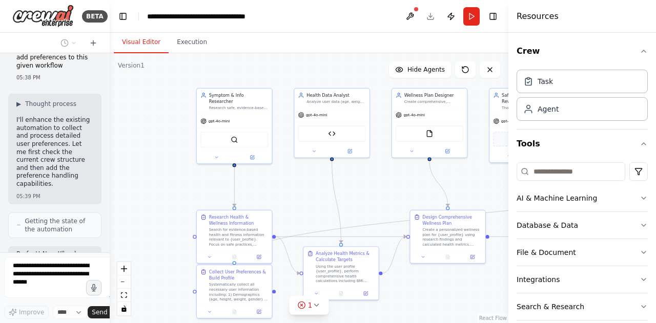
scroll to position [6996, 0]
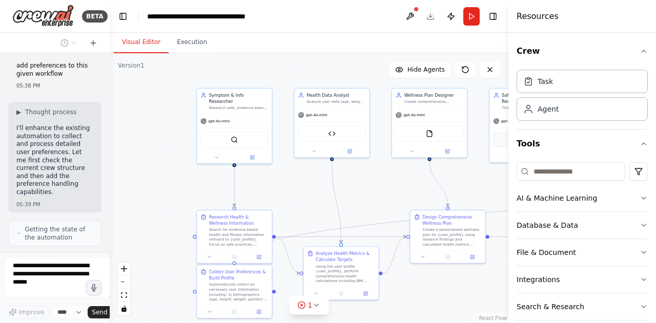
drag, startPoint x: 15, startPoint y: 209, endPoint x: 58, endPoint y: 220, distance: 44.2
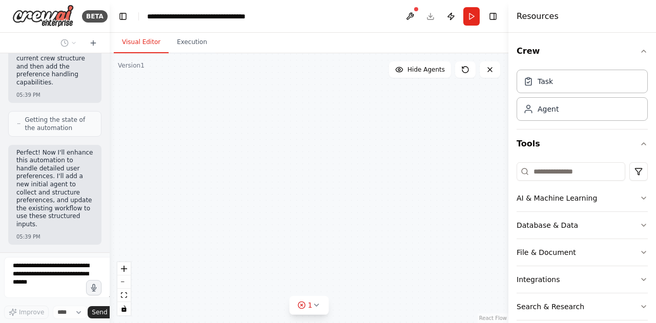
scroll to position [7113, 0]
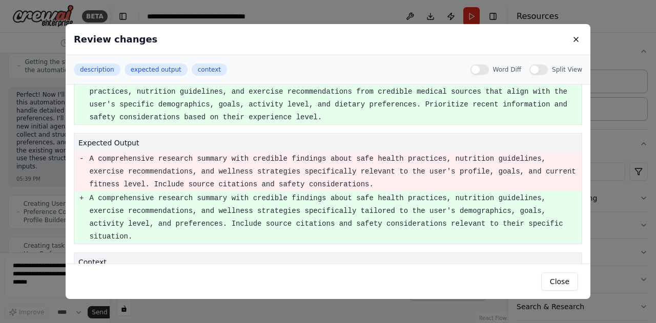
scroll to position [95, 0]
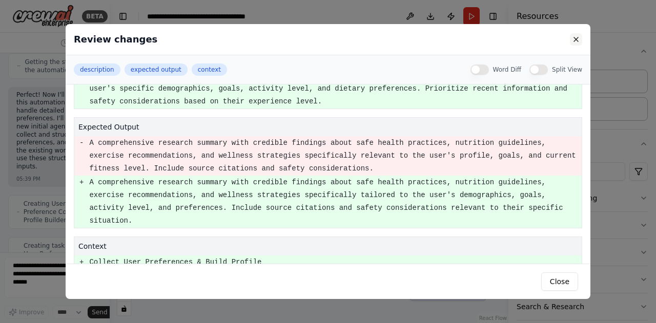
click at [579, 40] on button at bounding box center [575, 39] width 12 height 12
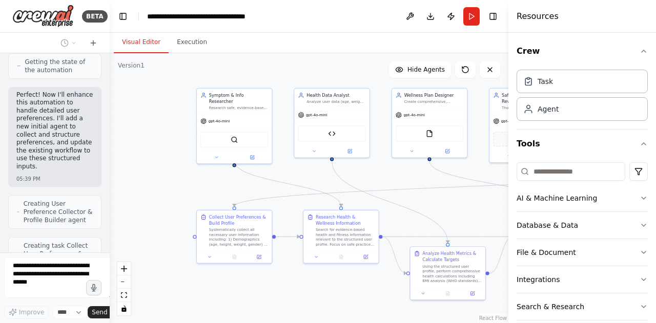
drag, startPoint x: 26, startPoint y: 249, endPoint x: 64, endPoint y: 247, distance: 37.9
drag, startPoint x: 20, startPoint y: 243, endPoint x: 62, endPoint y: 247, distance: 41.7
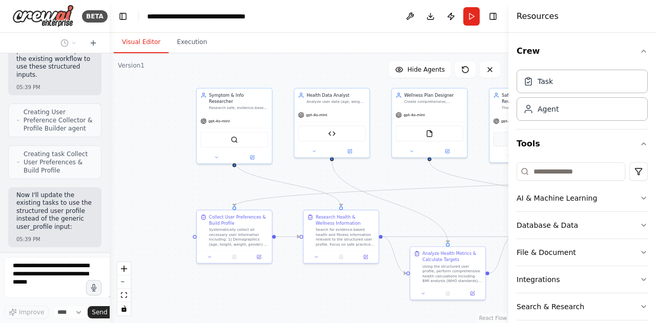
click at [55, 251] on div "You are building a multi-agent CrewAI system called "AI Health & Wellness Virtu…" at bounding box center [55, 152] width 110 height 199
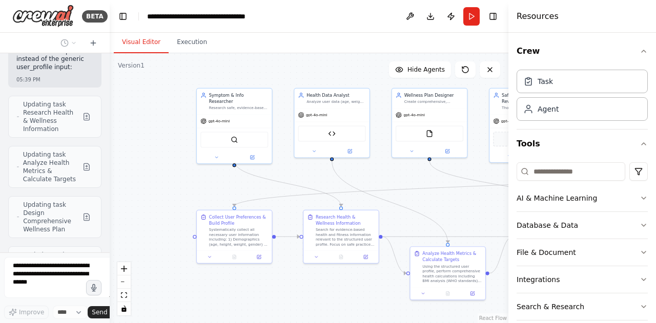
scroll to position [7406, 0]
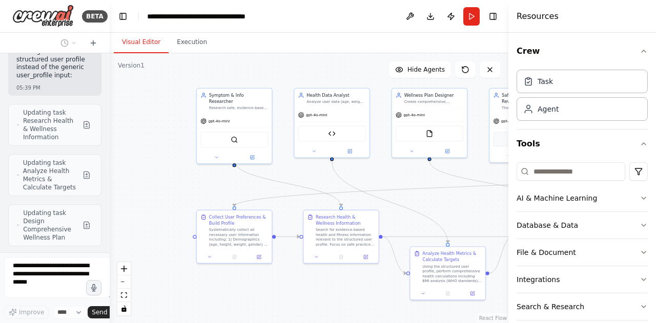
click at [374, 301] on div ".deletable-edge-delete-btn { width: 20px; height: 20px; border: 0px solid #ffff…" at bounding box center [309, 188] width 398 height 270
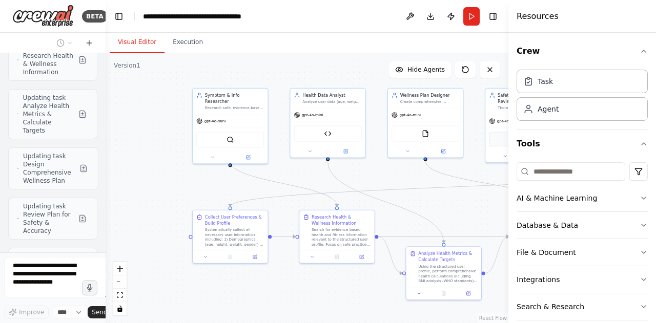
scroll to position [7768, 0]
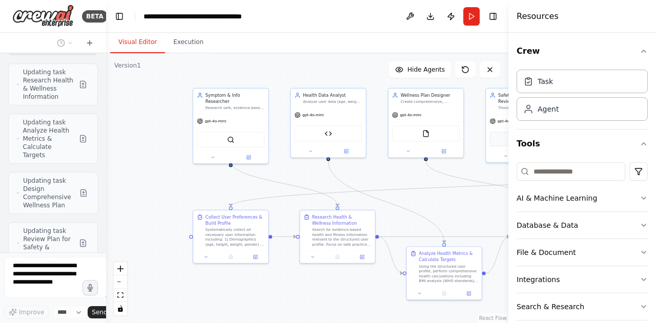
click at [106, 260] on div "BETA You are building a multi-agent CrewAI system called "AI Health & Wellness …" at bounding box center [328, 161] width 656 height 323
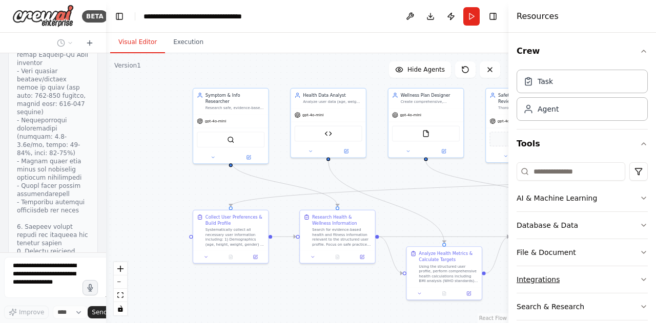
scroll to position [8415, 0]
